Goal: Task Accomplishment & Management: Manage account settings

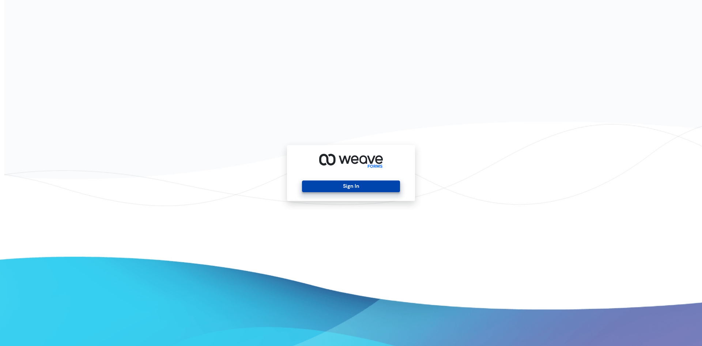
click at [359, 181] on button "Sign In" at bounding box center [351, 187] width 98 height 12
